Goal: Navigation & Orientation: Find specific page/section

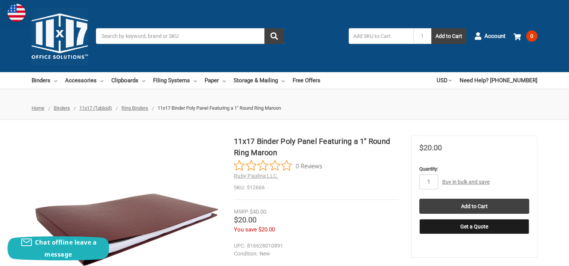
click at [142, 110] on span "Ring Binders" at bounding box center [134, 108] width 27 height 6
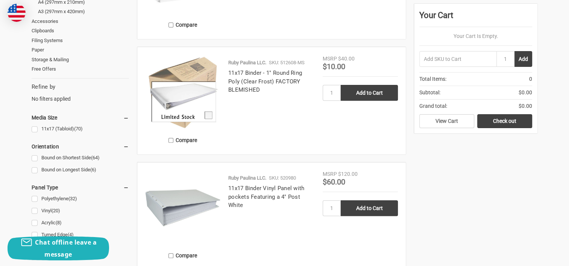
scroll to position [301, 0]
